Goal: Transaction & Acquisition: Book appointment/travel/reservation

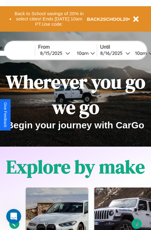
scroll to position [399, 0]
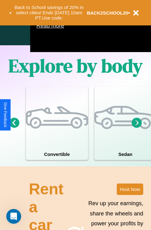
click at [14, 128] on icon at bounding box center [14, 123] width 10 height 10
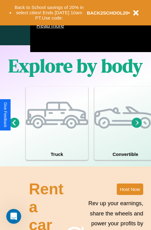
click at [136, 128] on icon at bounding box center [136, 123] width 10 height 10
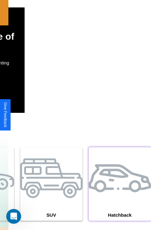
click at [119, 193] on div at bounding box center [120, 179] width 62 height 62
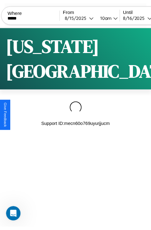
scroll to position [0, 53]
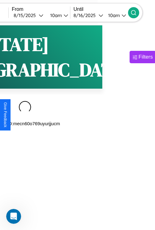
type input "*****"
click at [137, 12] on icon at bounding box center [134, 13] width 6 height 6
